Goal: Information Seeking & Learning: Learn about a topic

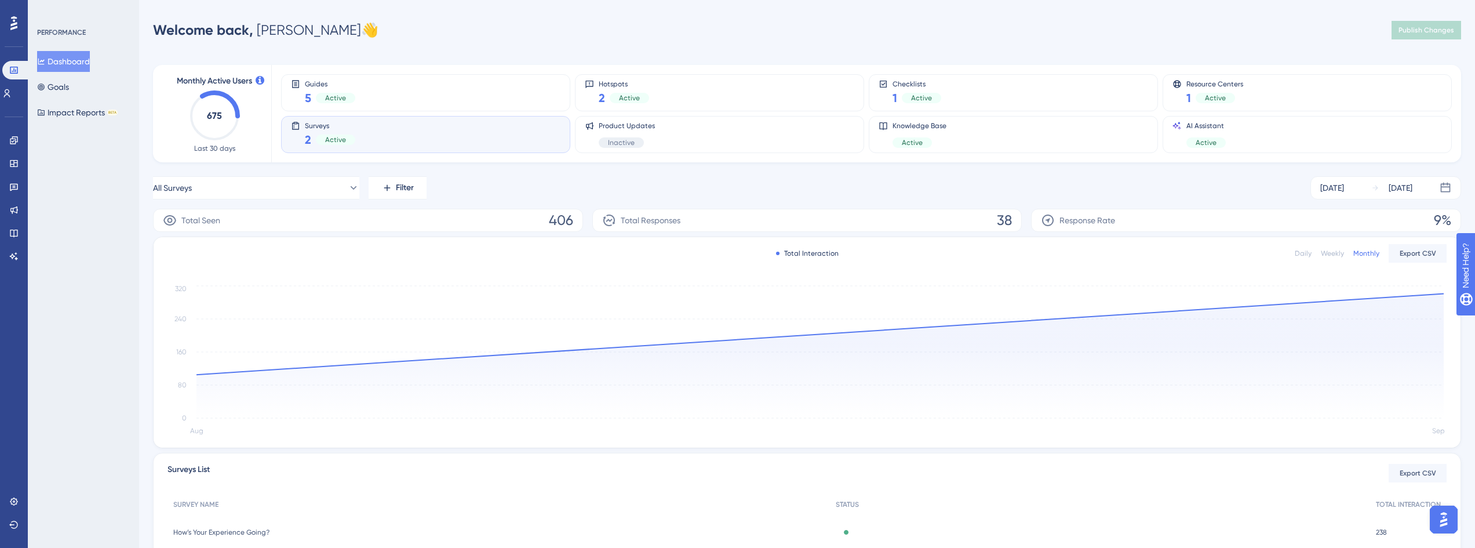
click at [523, 136] on div "Surveys 2 Active" at bounding box center [425, 134] width 269 height 27
click at [1305, 254] on div "Daily" at bounding box center [1303, 253] width 17 height 9
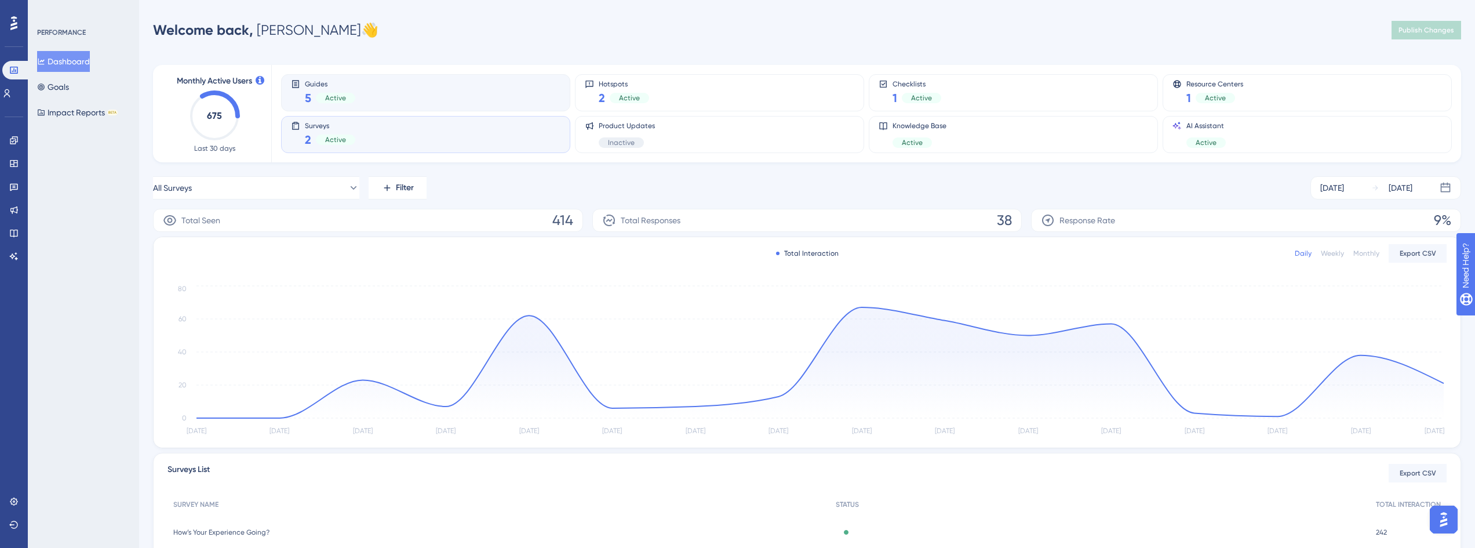
click at [428, 83] on div "Guides 5 Active" at bounding box center [425, 92] width 269 height 27
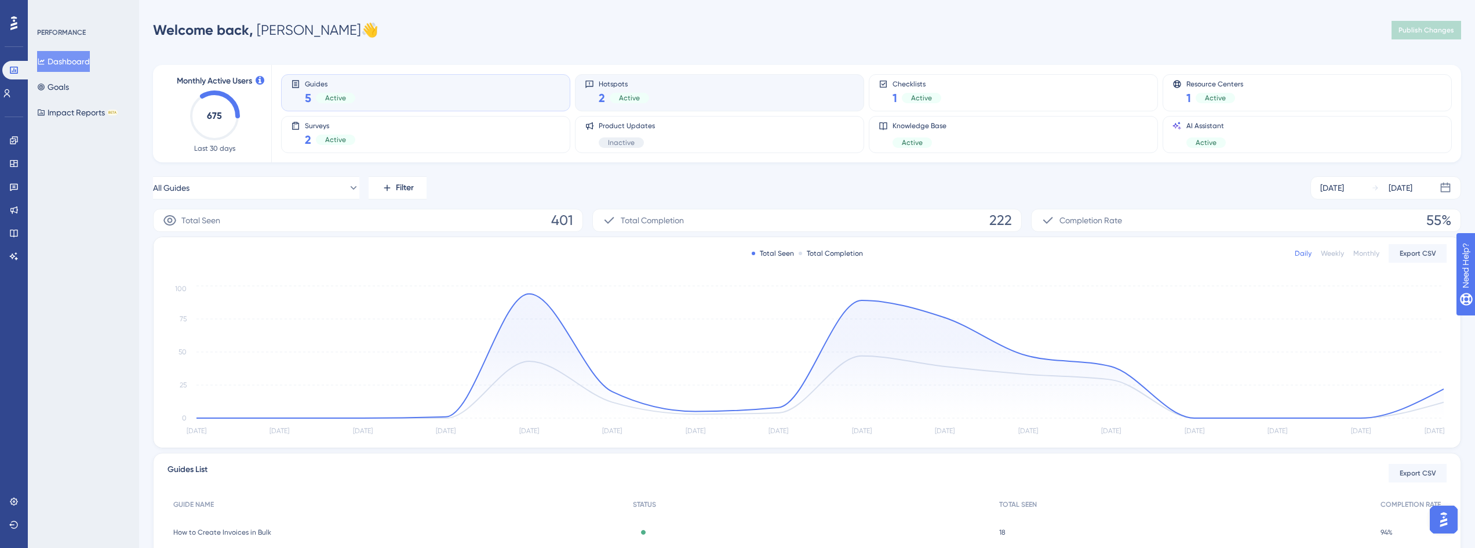
click at [696, 105] on div "Hotspots 2 Active" at bounding box center [719, 92] width 269 height 27
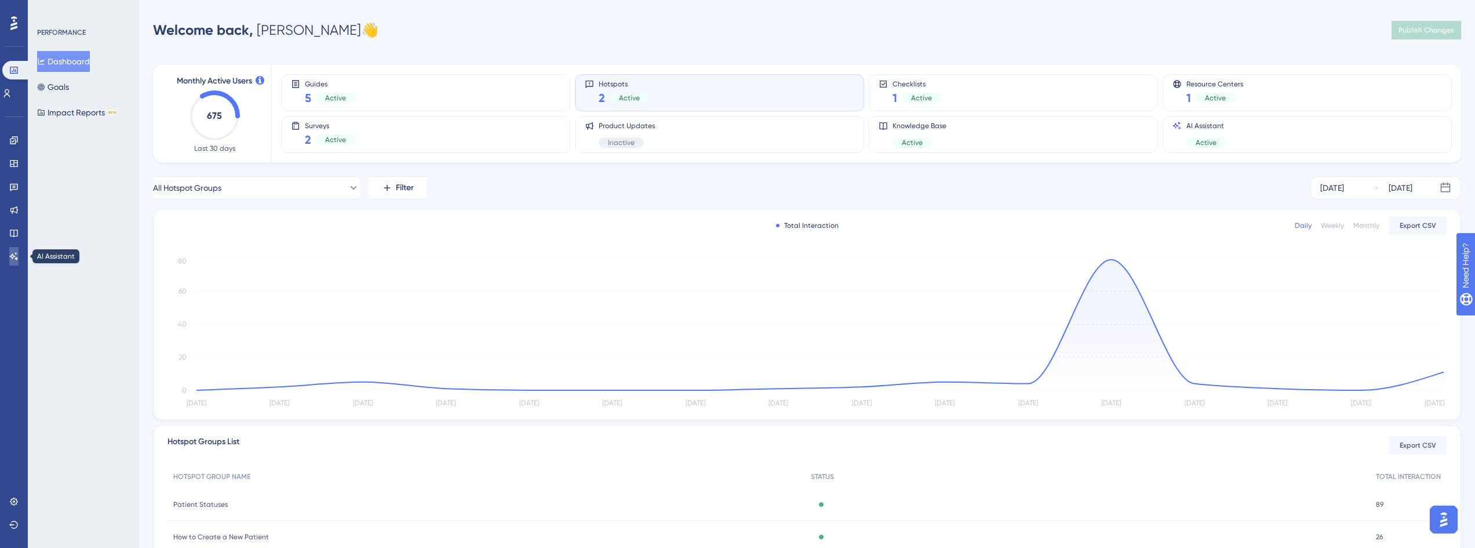
click at [13, 257] on icon at bounding box center [14, 256] width 8 height 8
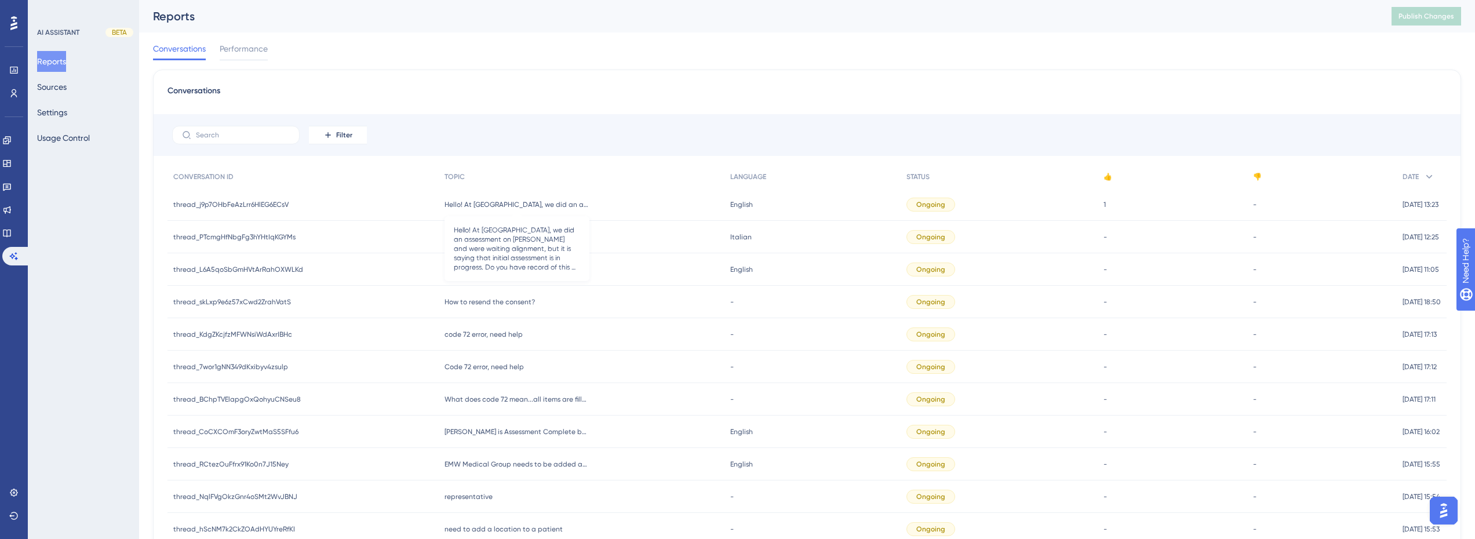
click at [475, 207] on span "Hello! At [GEOGRAPHIC_DATA], we did an assessment on [PERSON_NAME] and were wai…" at bounding box center [517, 204] width 145 height 9
